Goal: Information Seeking & Learning: Learn about a topic

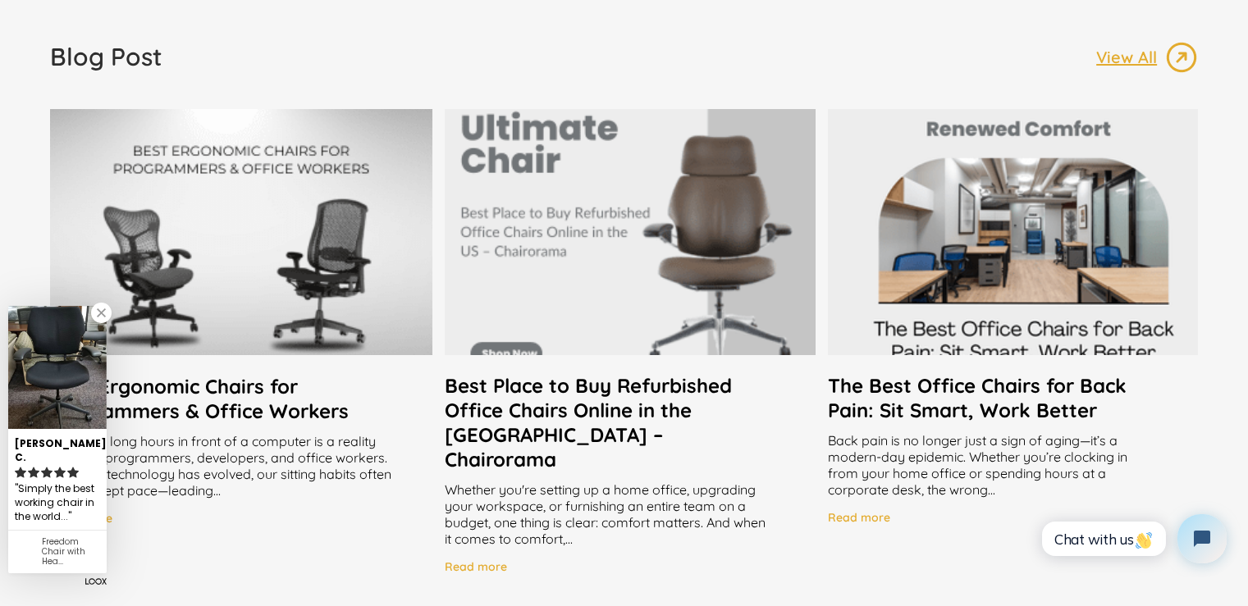
click at [605, 406] on h2 "Best Place to Buy Refurbished Office Chairs Online in the [GEOGRAPHIC_DATA] – C…" at bounding box center [630, 422] width 370 height 98
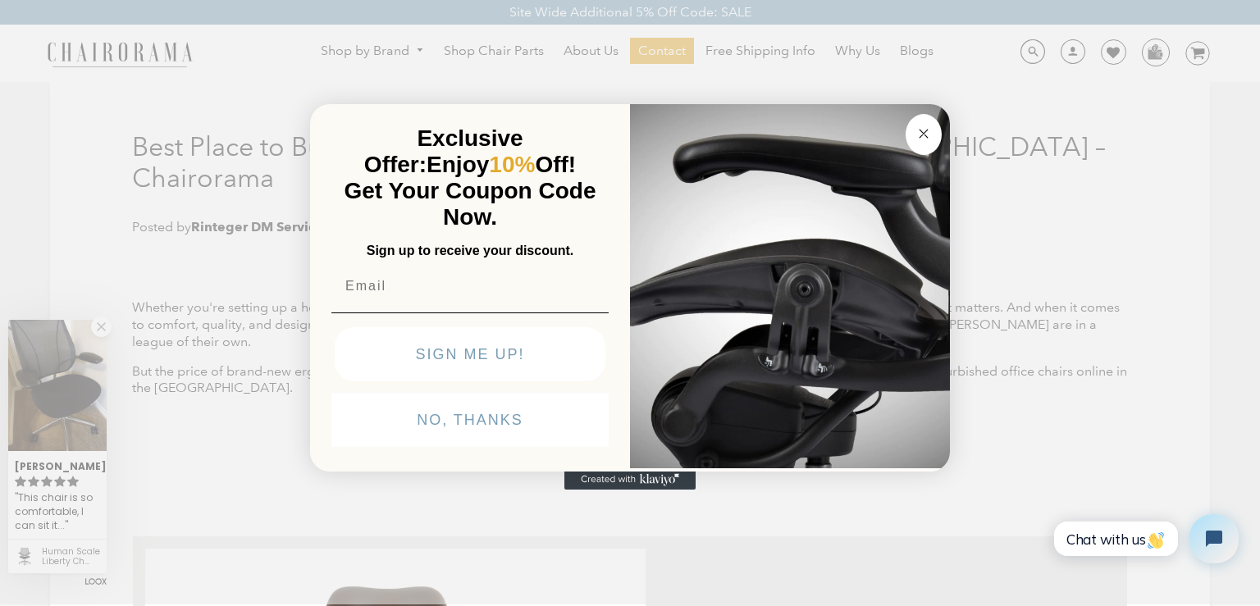
click at [933, 129] on icon "Close dialog" at bounding box center [924, 134] width 20 height 20
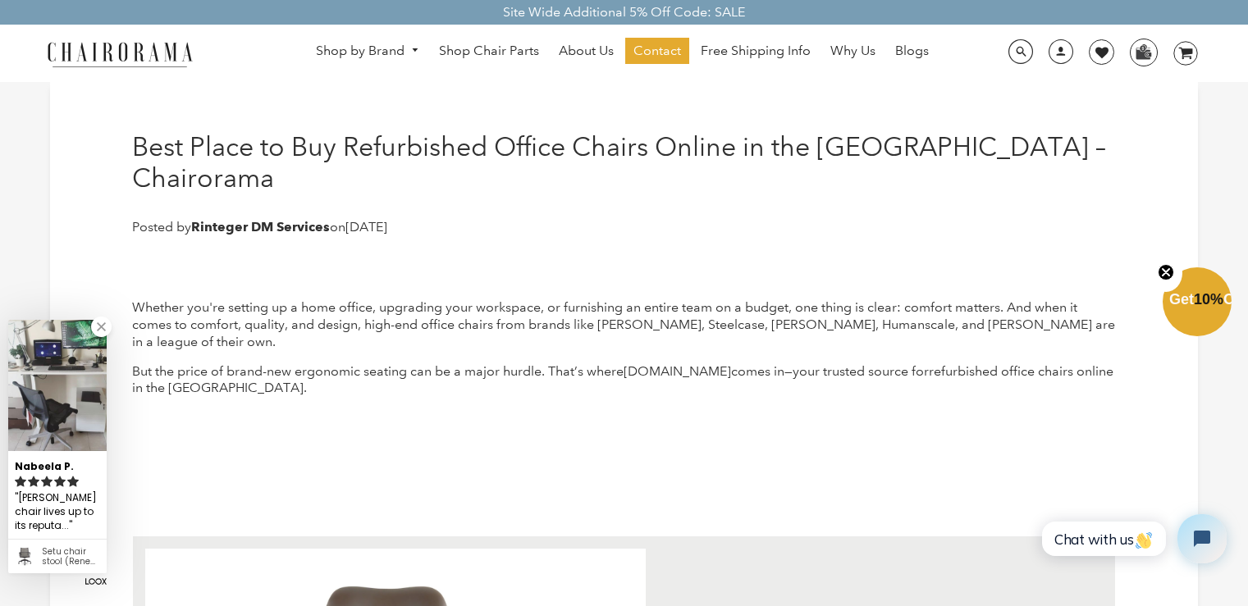
click at [1167, 278] on circle "Close teaser" at bounding box center [1166, 272] width 16 height 16
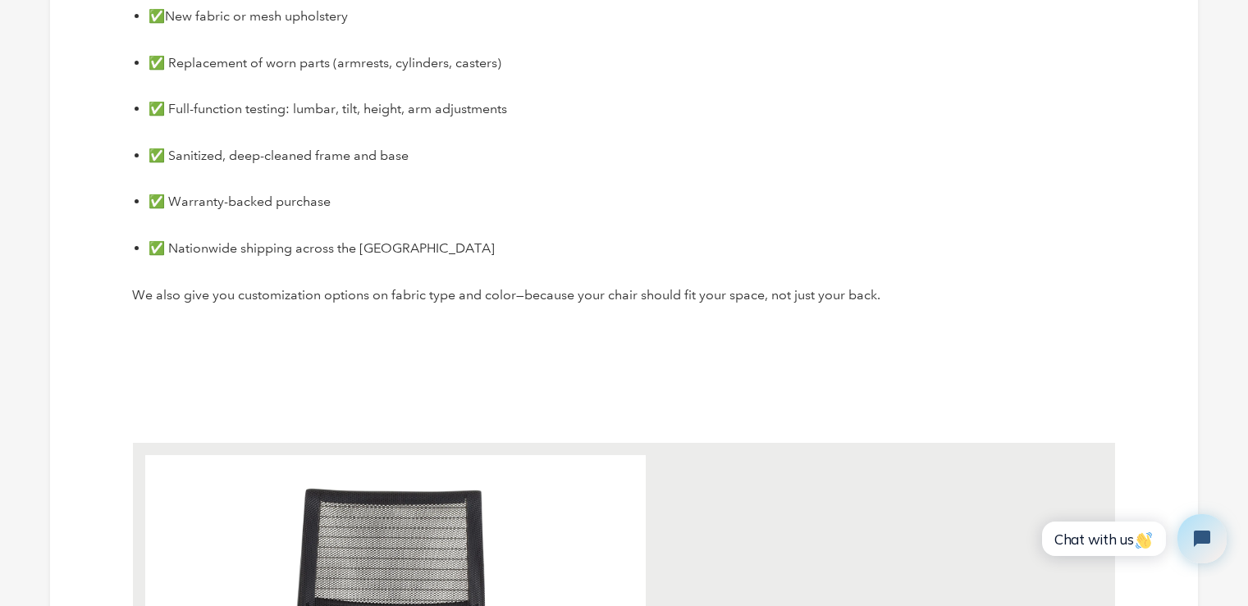
scroll to position [2707, 0]
